Goal: Information Seeking & Learning: Check status

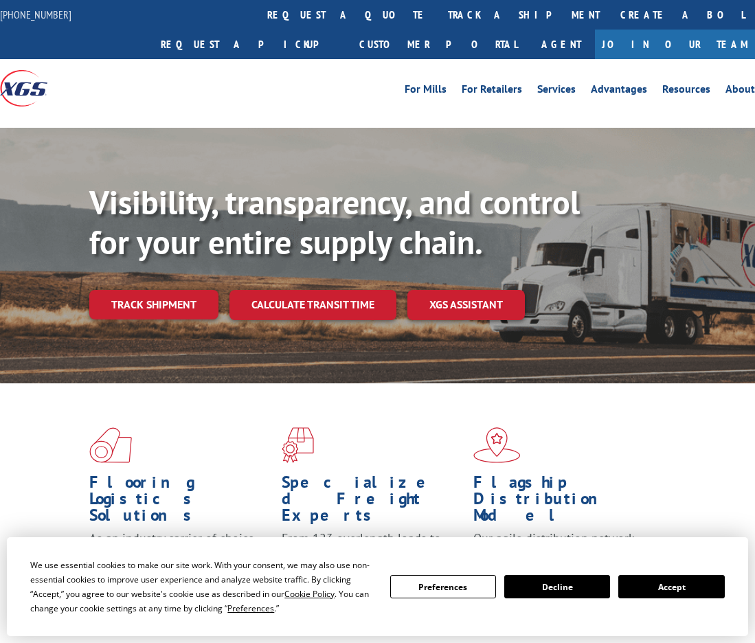
click at [438, 14] on link "track a shipment" at bounding box center [524, 15] width 172 height 30
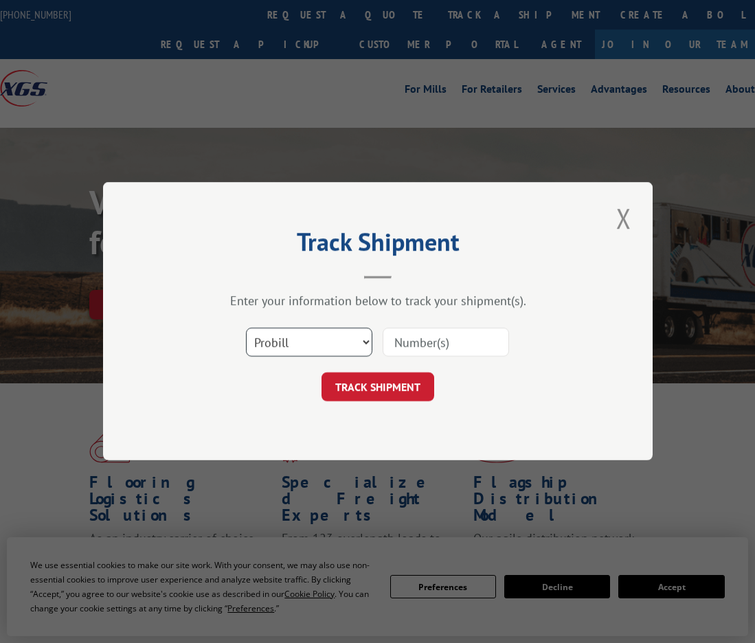
click at [350, 344] on select "Select category... Probill BOL PO" at bounding box center [309, 342] width 126 height 29
select select "bol"
click at [246, 328] on select "Select category... Probill BOL PO" at bounding box center [309, 342] width 126 height 29
click at [414, 344] on input at bounding box center [446, 342] width 126 height 29
type input "2815287"
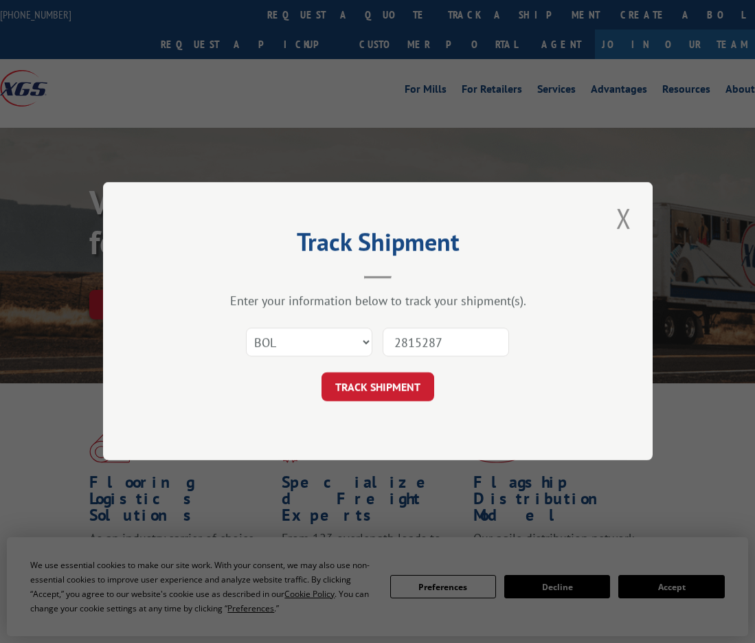
click button "TRACK SHIPMENT" at bounding box center [378, 387] width 113 height 29
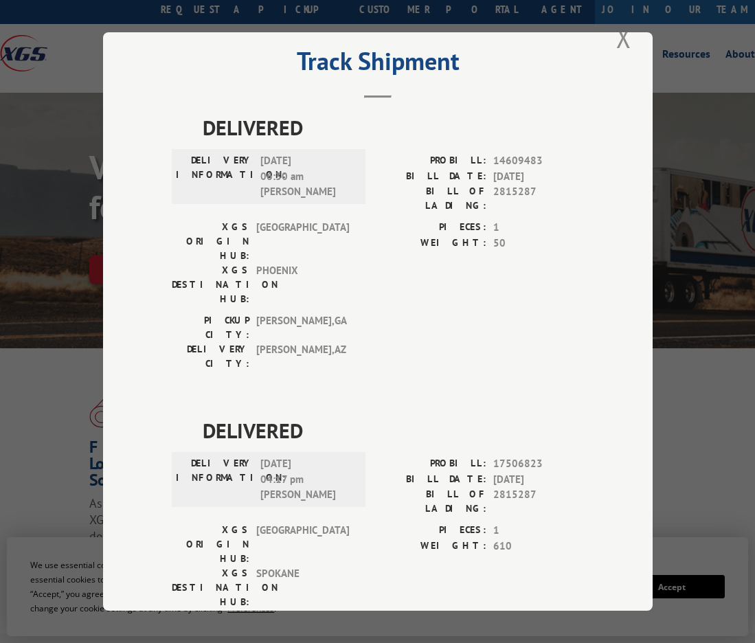
scroll to position [137, 0]
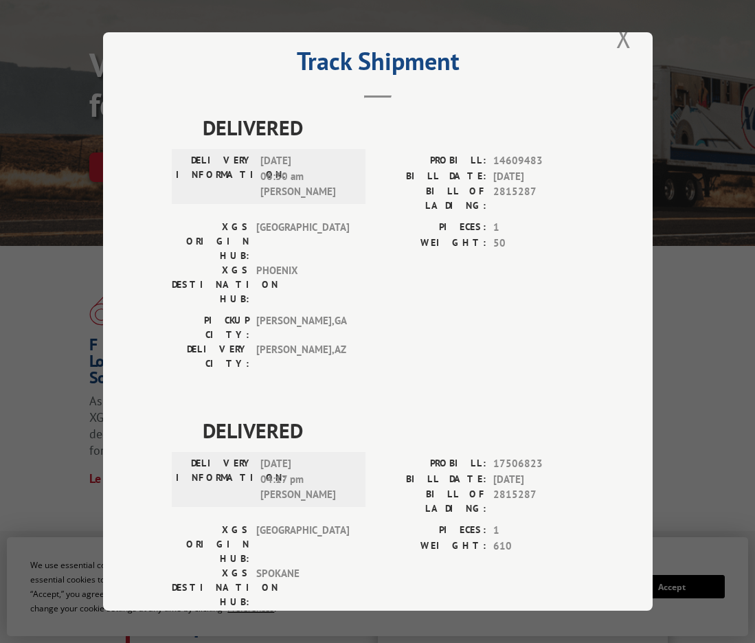
click at [403, 415] on span "DELIVERED" at bounding box center [393, 430] width 381 height 31
click at [298, 456] on span "[DATE] 04:17 pm [PERSON_NAME]" at bounding box center [306, 479] width 93 height 47
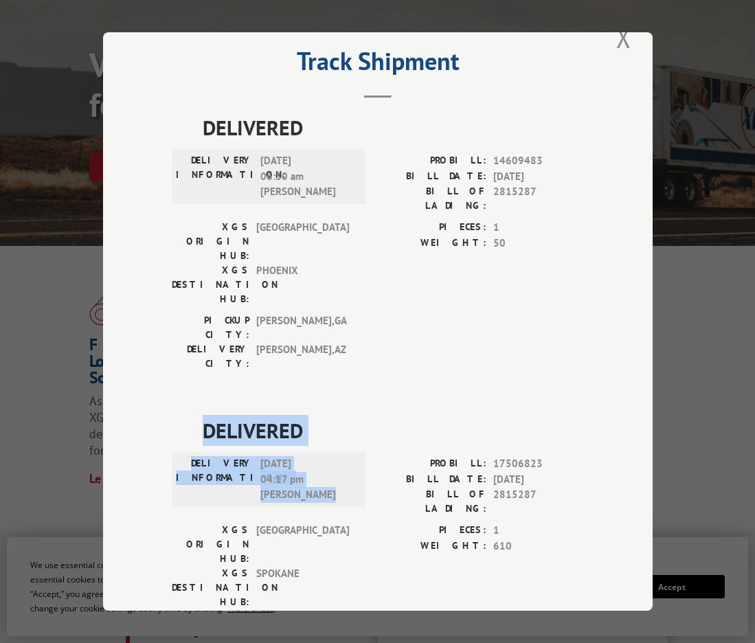
drag, startPoint x: 190, startPoint y: 341, endPoint x: 339, endPoint y: 410, distance: 163.6
click at [339, 415] on div "DELIVERED DELIVERY INFORMATION: [DATE] 04:17 pm [PERSON_NAME]: 17506823 BILL DA…" at bounding box center [378, 548] width 412 height 266
drag, startPoint x: 330, startPoint y: 410, endPoint x: 291, endPoint y: 405, distance: 39.5
copy div "DELIVERED DELIVERY INFORMATION: [DATE] 04:17 pm [PERSON_NAME]"
